Goal: Information Seeking & Learning: Learn about a topic

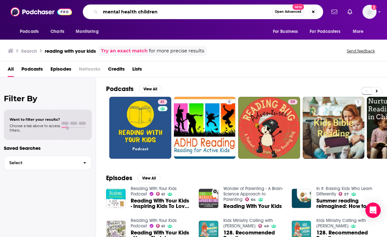
type input "mental health children"
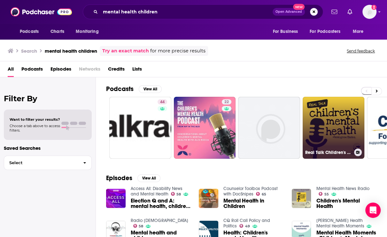
click at [319, 105] on link "Real Talk Children's Mental Health" at bounding box center [333, 128] width 62 height 62
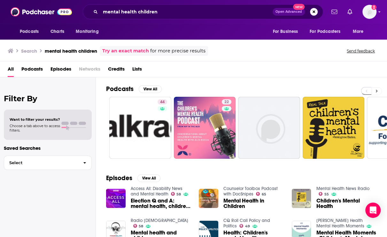
click at [375, 89] on icon at bounding box center [376, 91] width 2 height 4
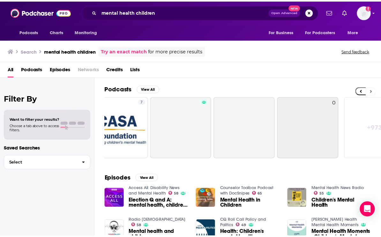
scroll to position [0, 280]
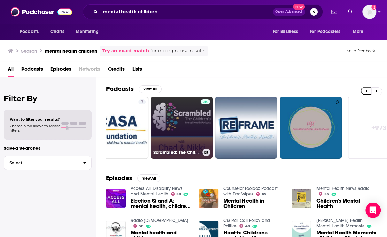
click at [187, 127] on link "Scrambled: The Children‘s Mental Health Podcast" at bounding box center [182, 128] width 62 height 62
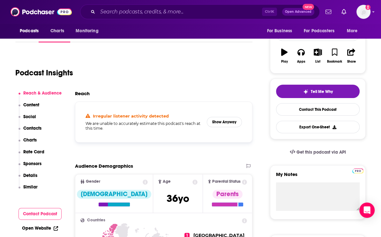
scroll to position [142, 0]
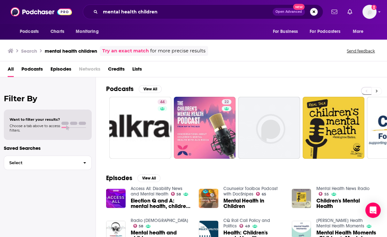
click at [379, 89] on button at bounding box center [376, 91] width 11 height 8
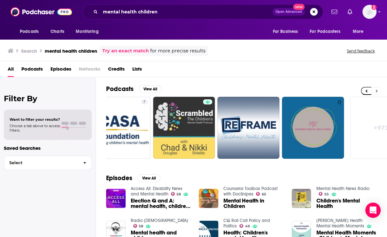
click at [379, 89] on button at bounding box center [376, 91] width 11 height 8
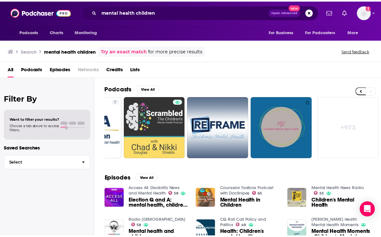
scroll to position [35, 0]
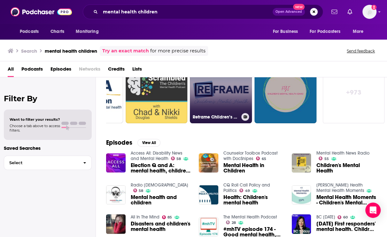
click at [238, 95] on link "Reframe Children’s Mental Health podcast" at bounding box center [221, 92] width 62 height 62
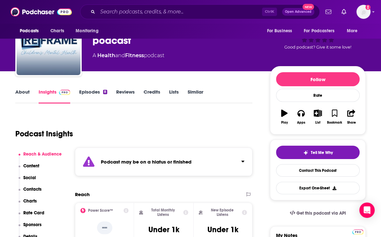
scroll to position [71, 0]
